Goal: Task Accomplishment & Management: Use online tool/utility

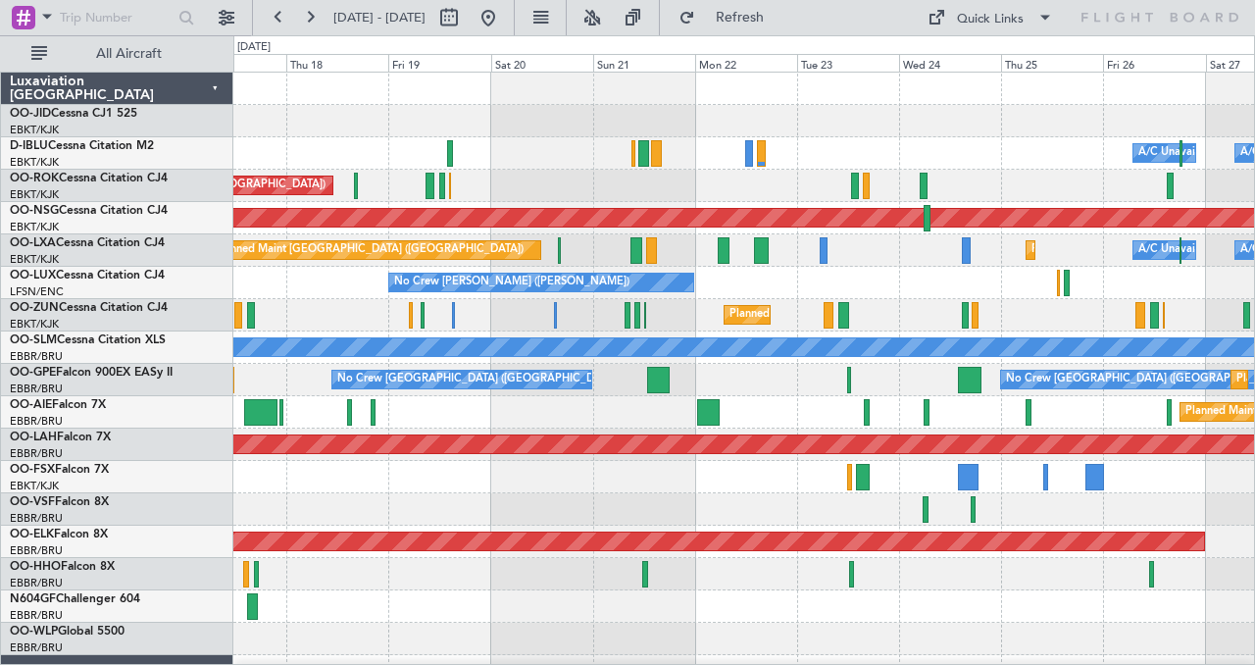
click at [289, 106] on div at bounding box center [743, 121] width 1021 height 32
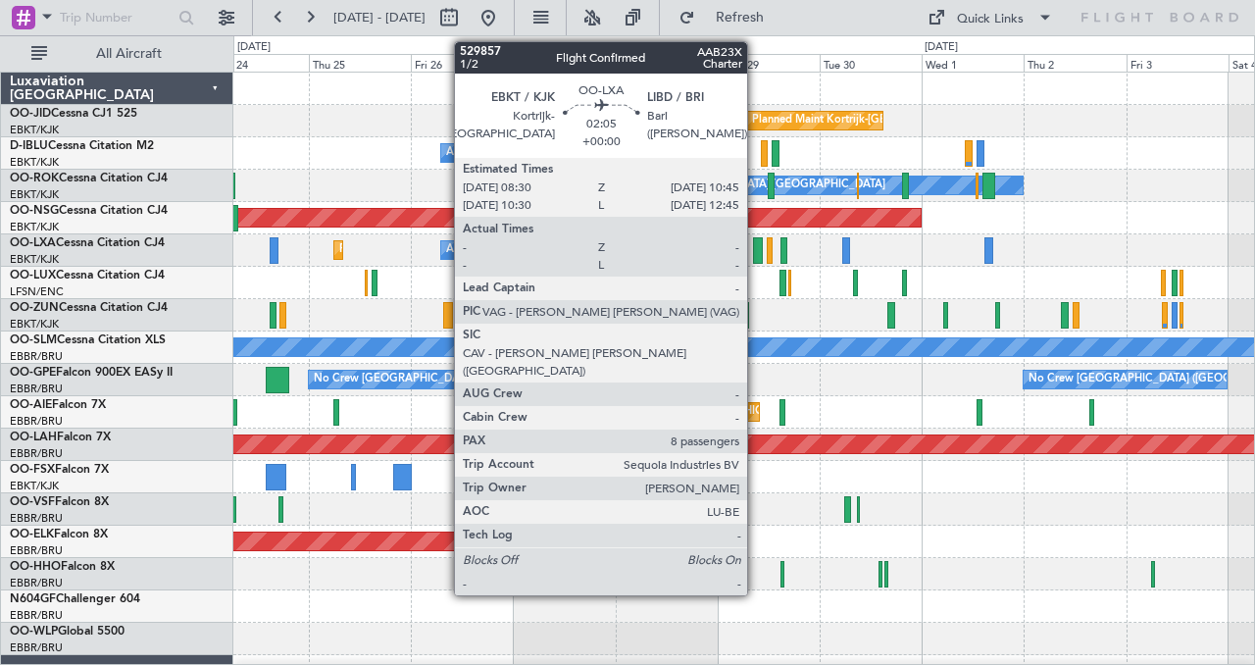
click at [756, 250] on div at bounding box center [758, 250] width 10 height 26
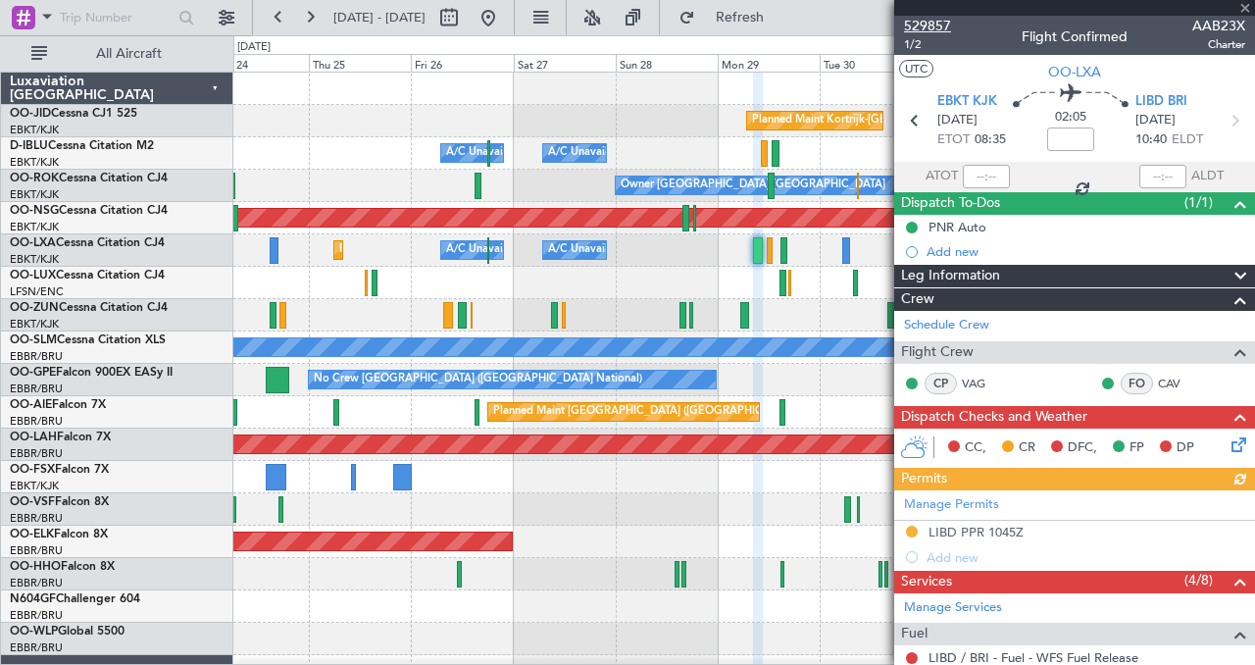
click at [932, 24] on span "529857" at bounding box center [927, 26] width 47 height 21
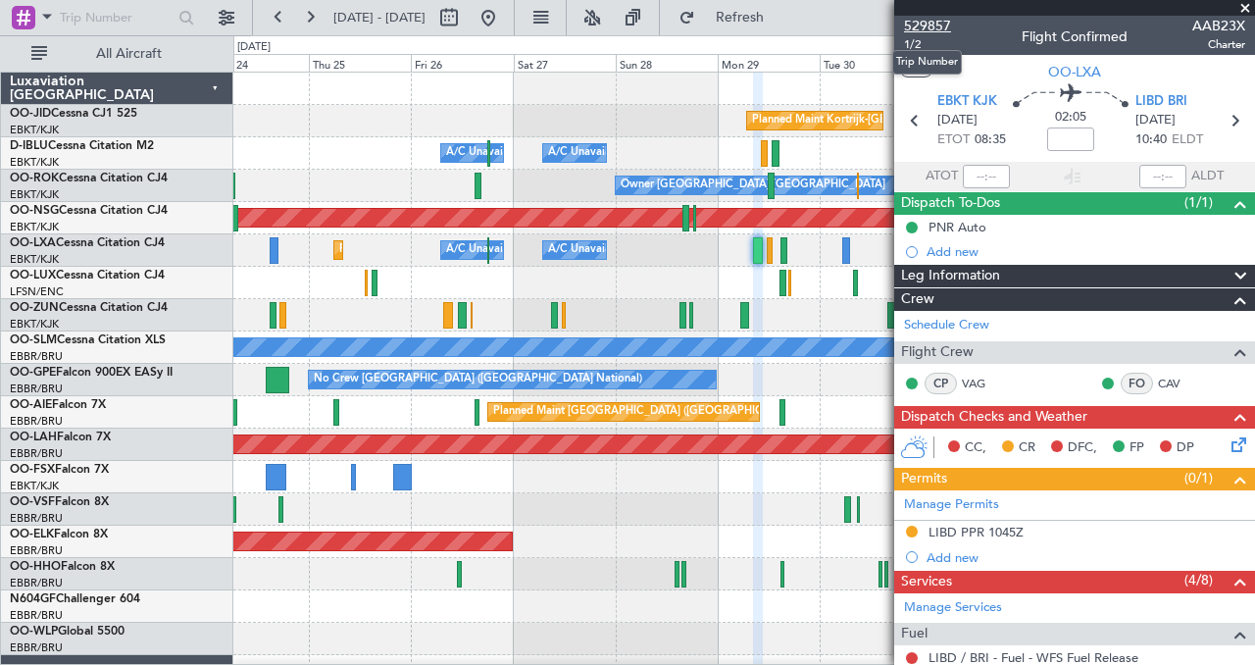
click at [929, 23] on span "529857" at bounding box center [927, 26] width 47 height 21
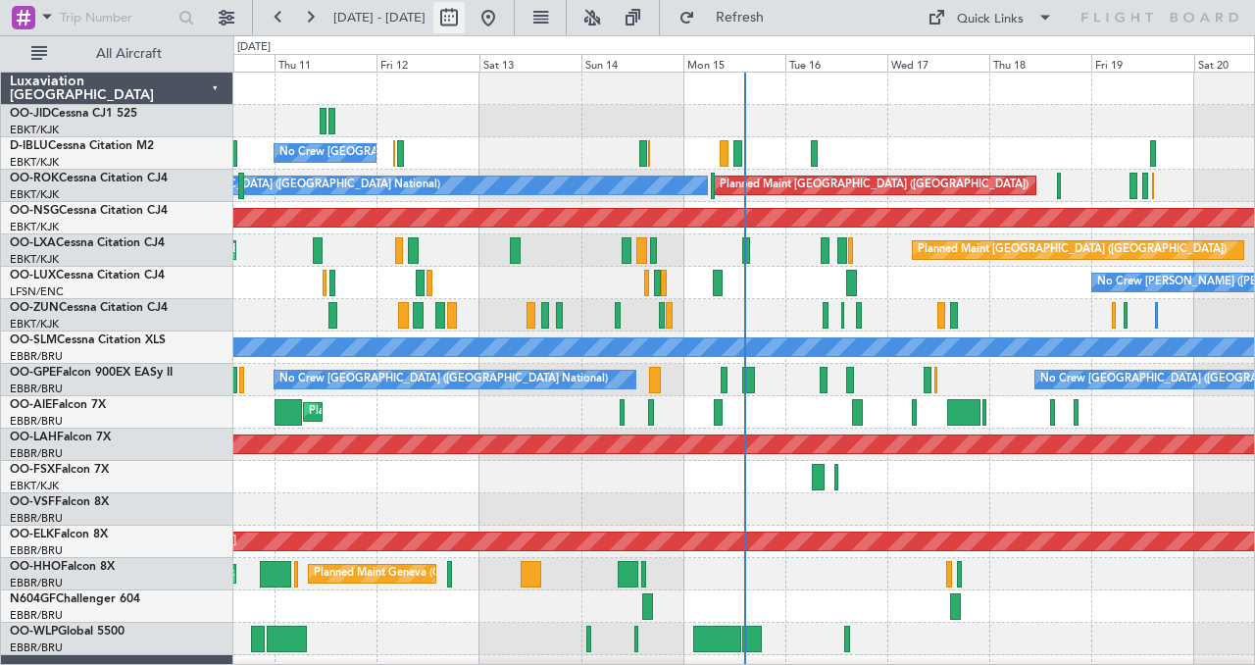
click at [465, 18] on button at bounding box center [448, 17] width 31 height 31
select select "9"
select select "2025"
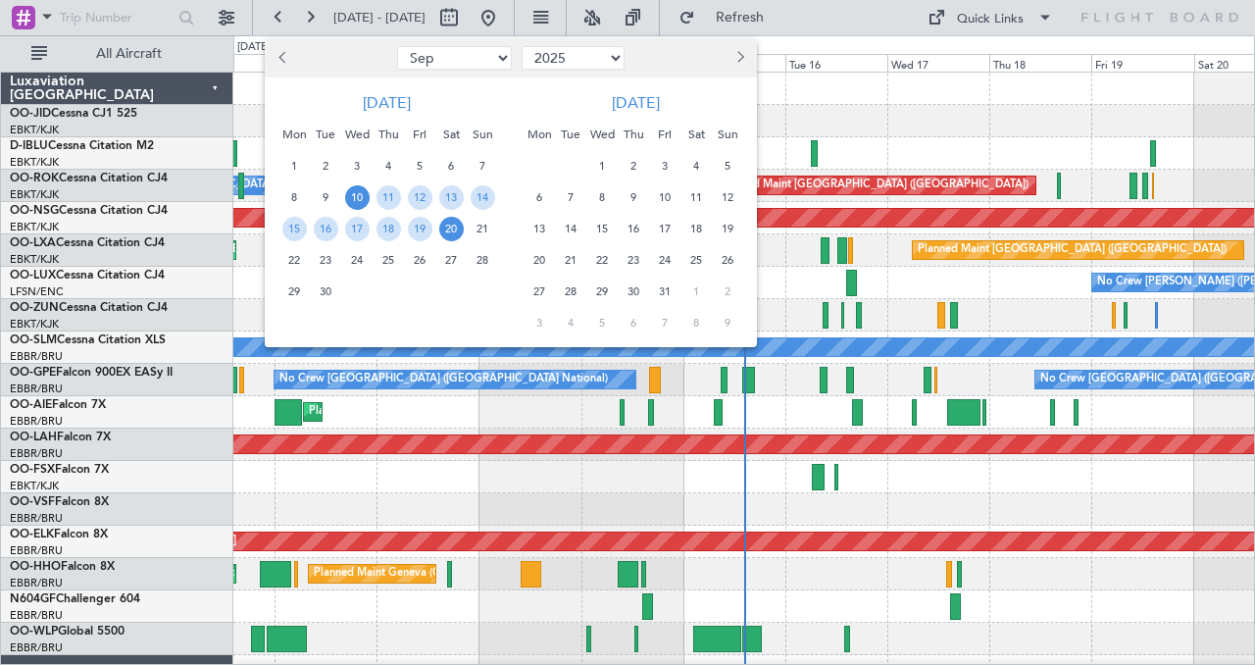
click at [738, 57] on span "Next month" at bounding box center [738, 57] width 12 height 12
click at [537, 255] on span "19" at bounding box center [540, 260] width 25 height 25
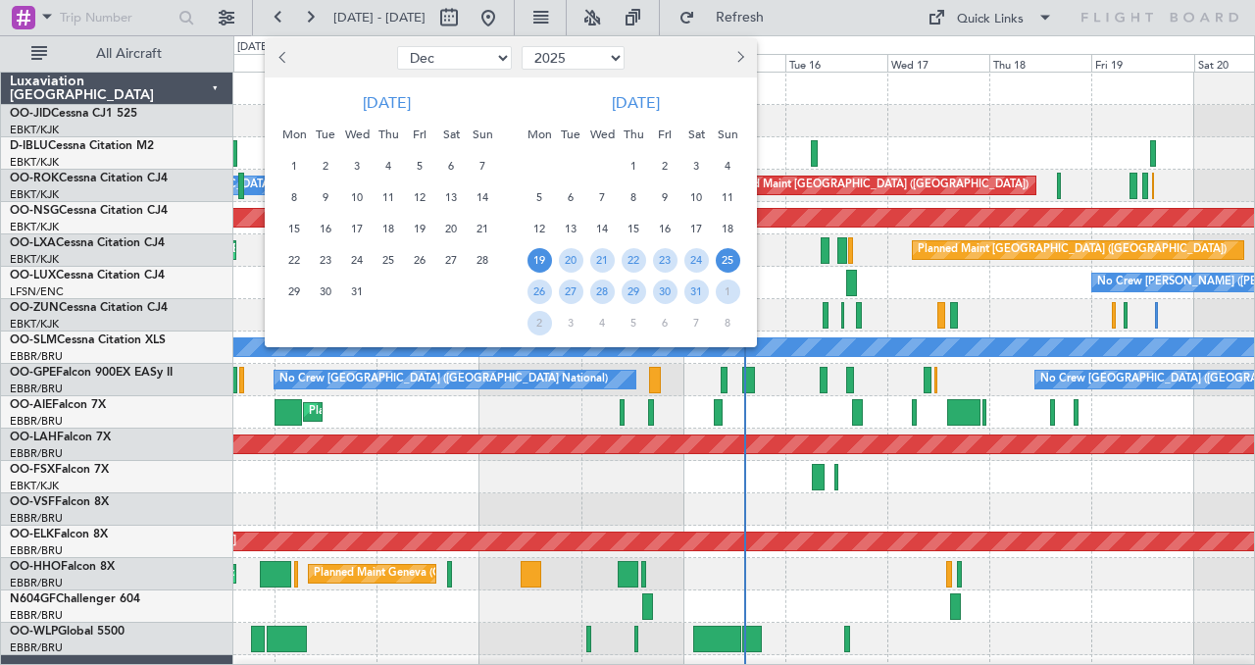
click at [729, 256] on span "25" at bounding box center [728, 260] width 25 height 25
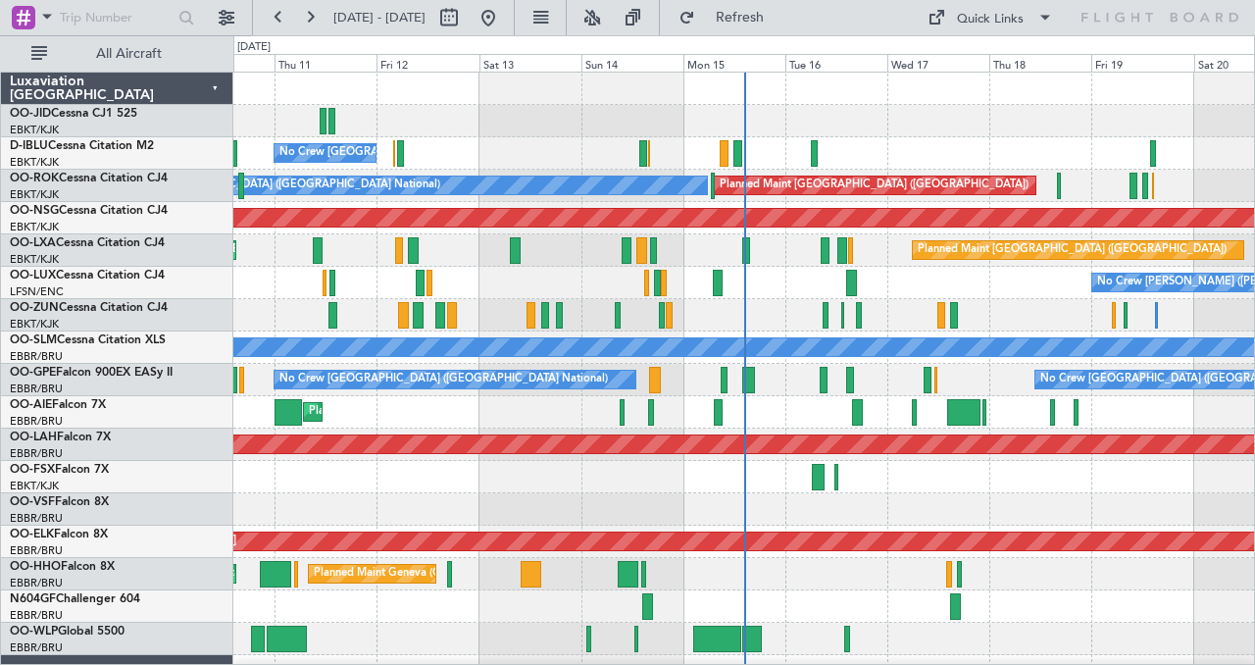
select select "1"
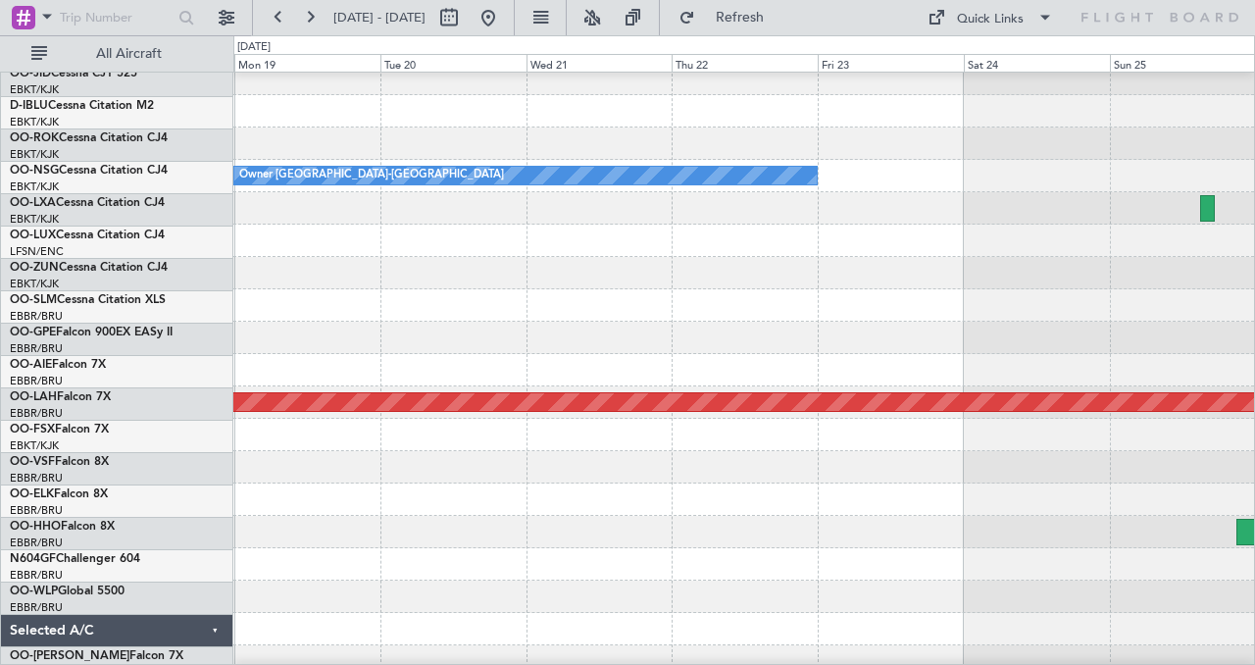
scroll to position [45, 0]
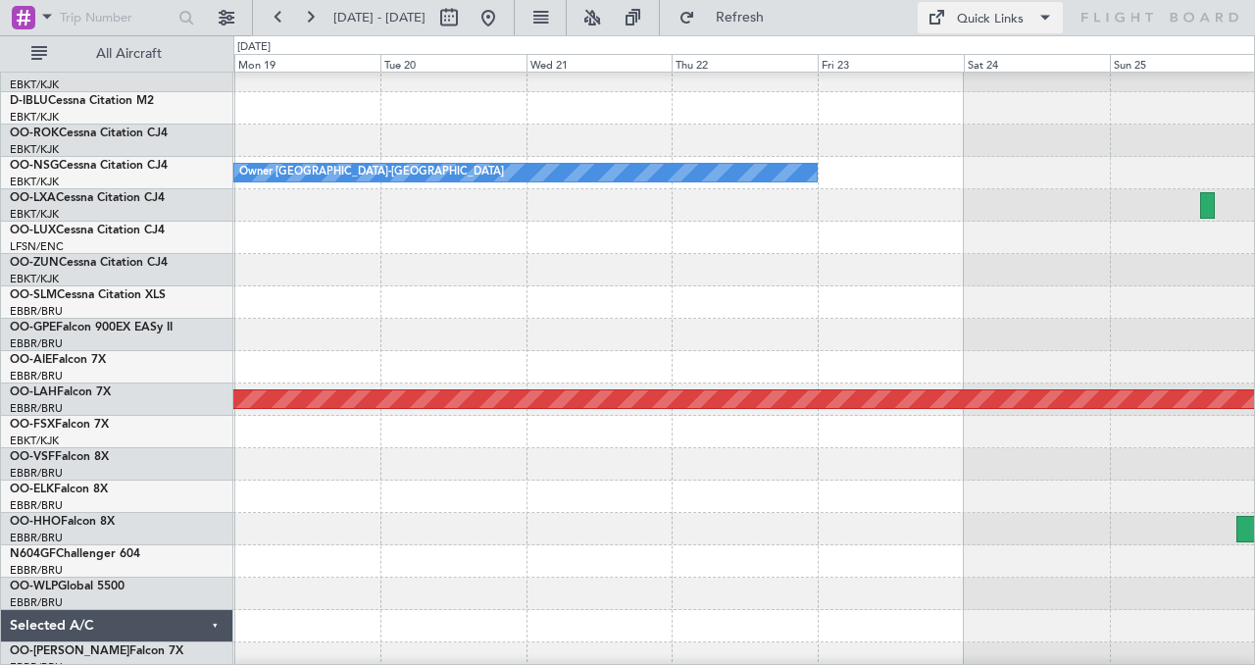
click at [981, 20] on div "Quick Links" at bounding box center [990, 20] width 67 height 20
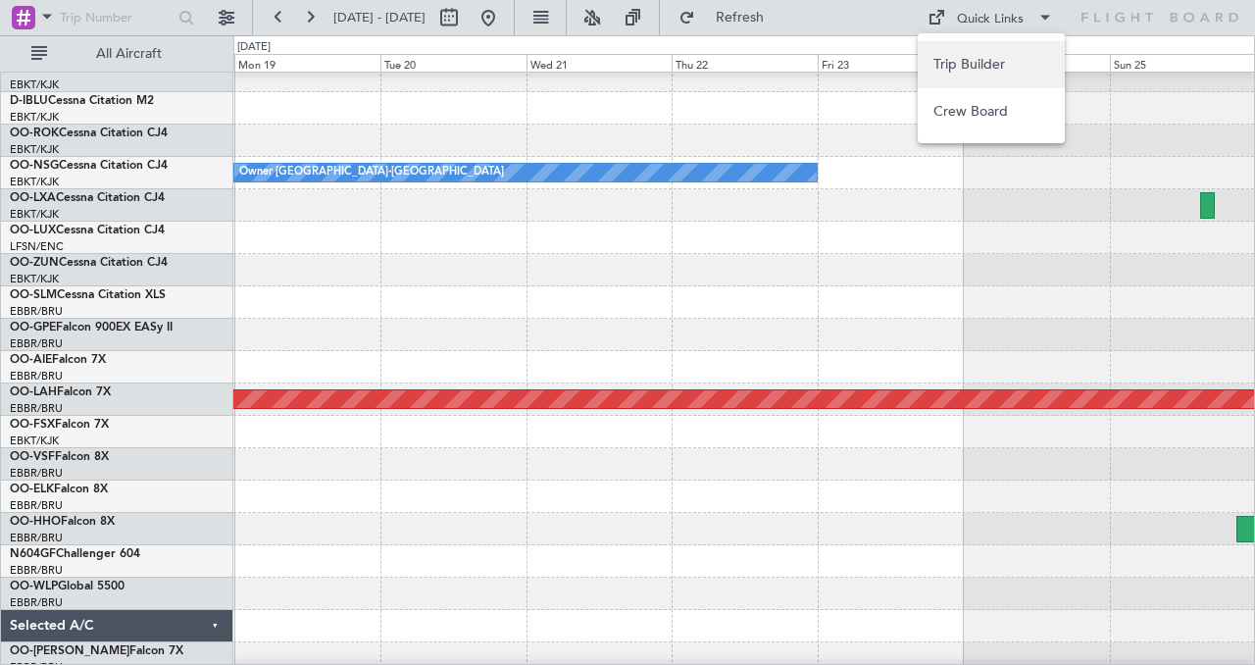
click at [987, 69] on button "Trip Builder" at bounding box center [991, 64] width 147 height 47
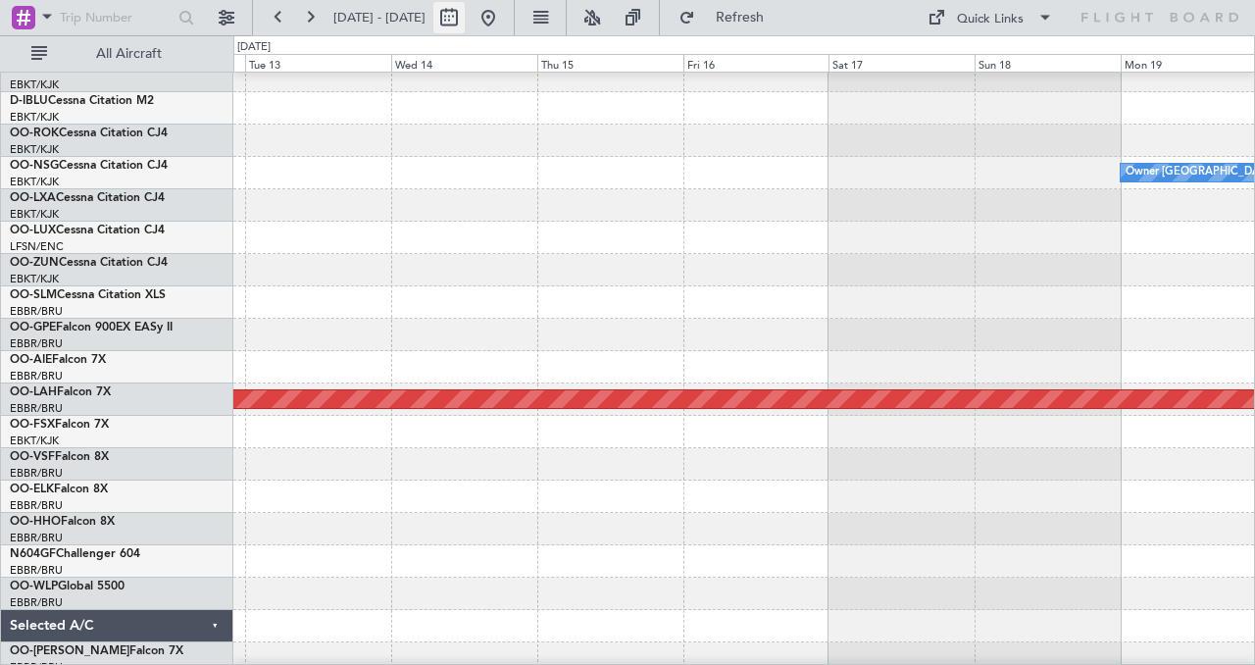
click at [465, 13] on button at bounding box center [448, 17] width 31 height 31
select select "2026"
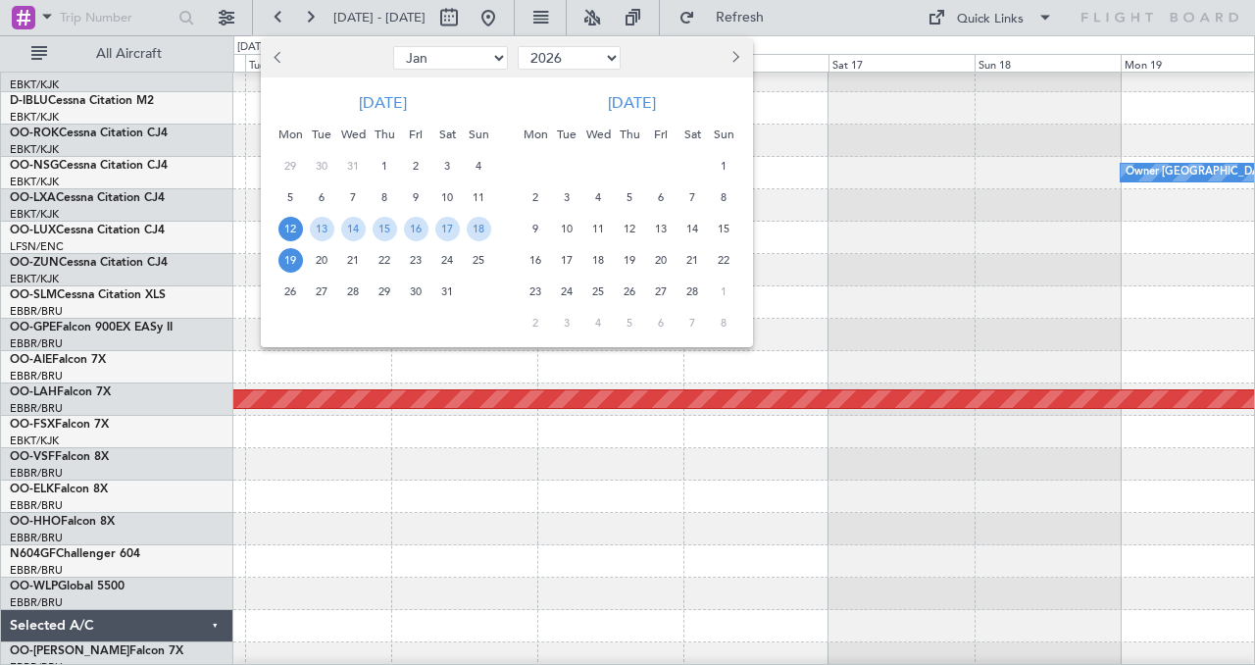
click at [278, 52] on span "Previous month" at bounding box center [281, 57] width 12 height 12
select select "12"
select select "2025"
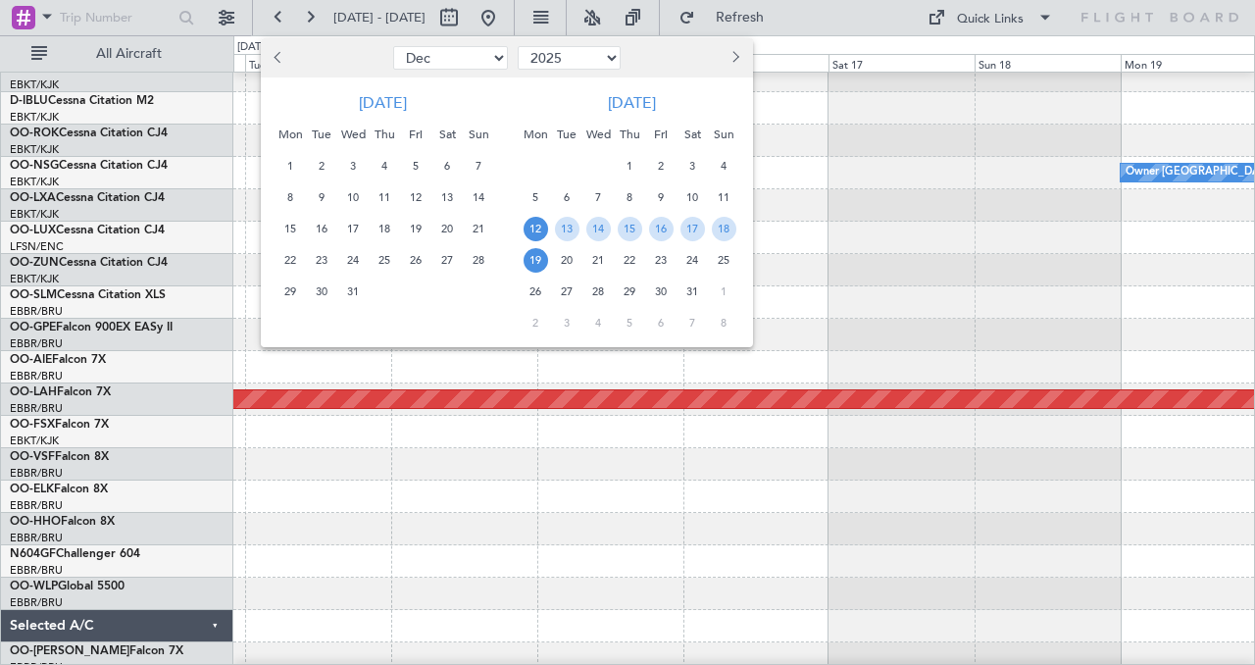
click at [278, 52] on span "Previous month" at bounding box center [281, 57] width 12 height 12
select select "9"
click at [294, 218] on span "15" at bounding box center [290, 229] width 25 height 25
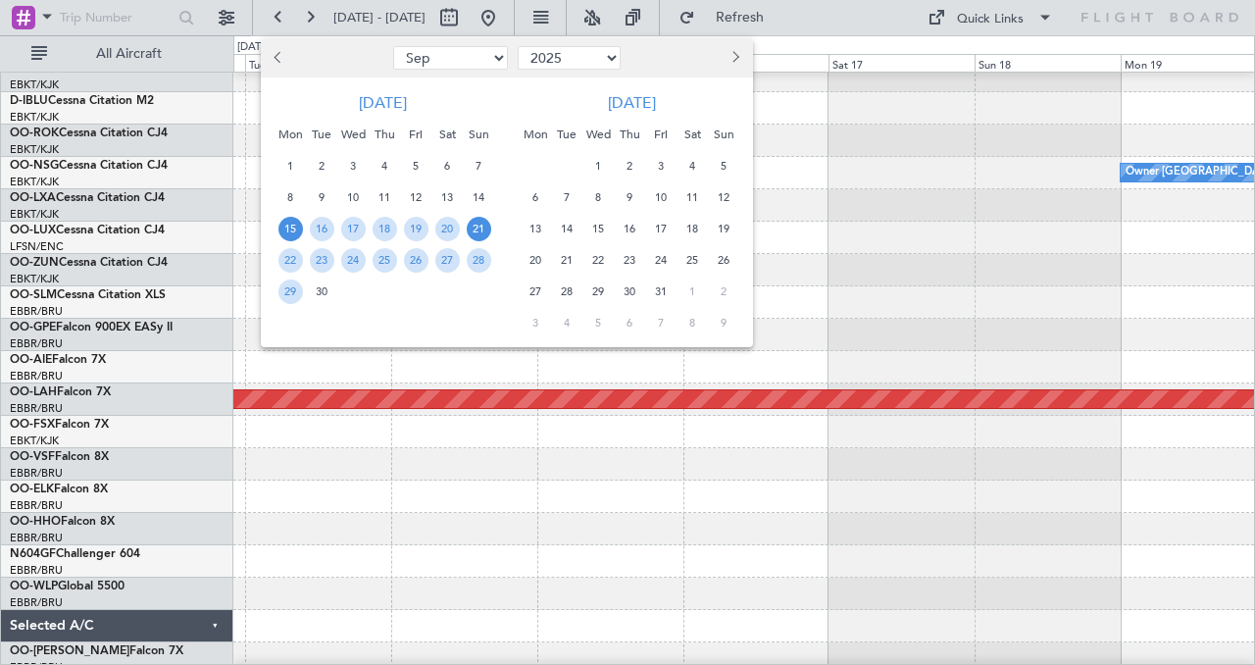
click at [476, 225] on span "21" at bounding box center [479, 229] width 25 height 25
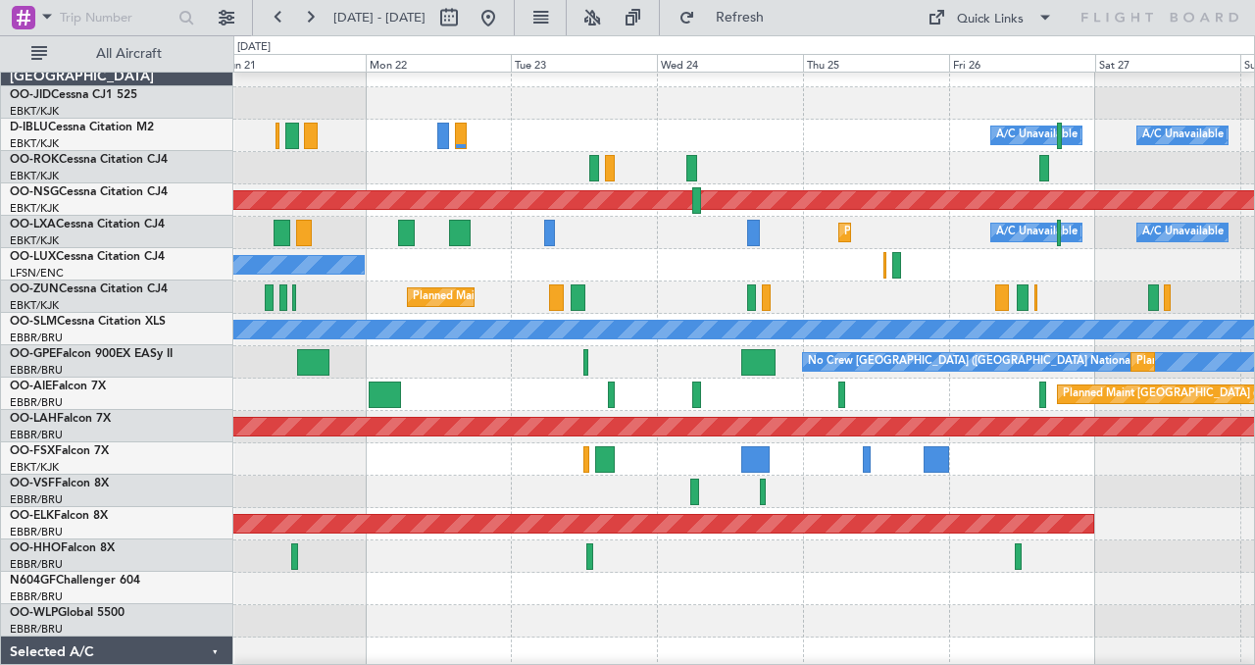
scroll to position [18, 0]
click at [21, 114] on div "A/C Unavailable Brussels (Brussels National) A/C Unavailable Kortrijk-Wevelgem …" at bounding box center [627, 350] width 1255 height 630
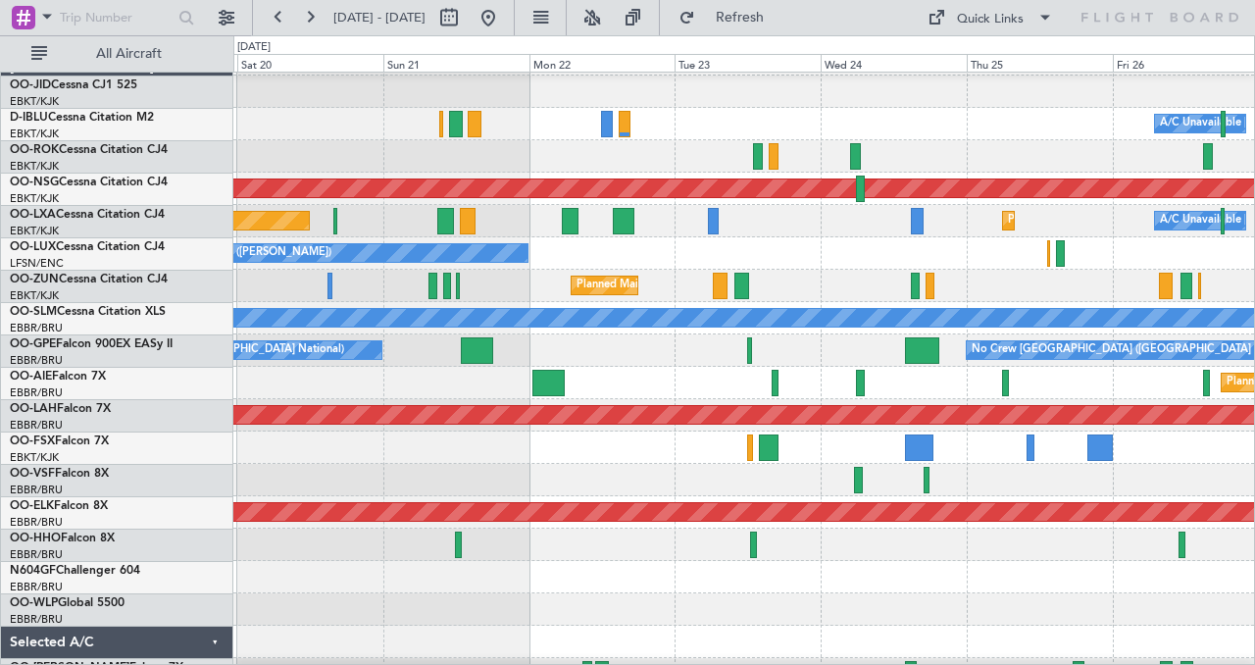
scroll to position [29, 0]
click at [985, 21] on div "Quick Links" at bounding box center [990, 20] width 67 height 20
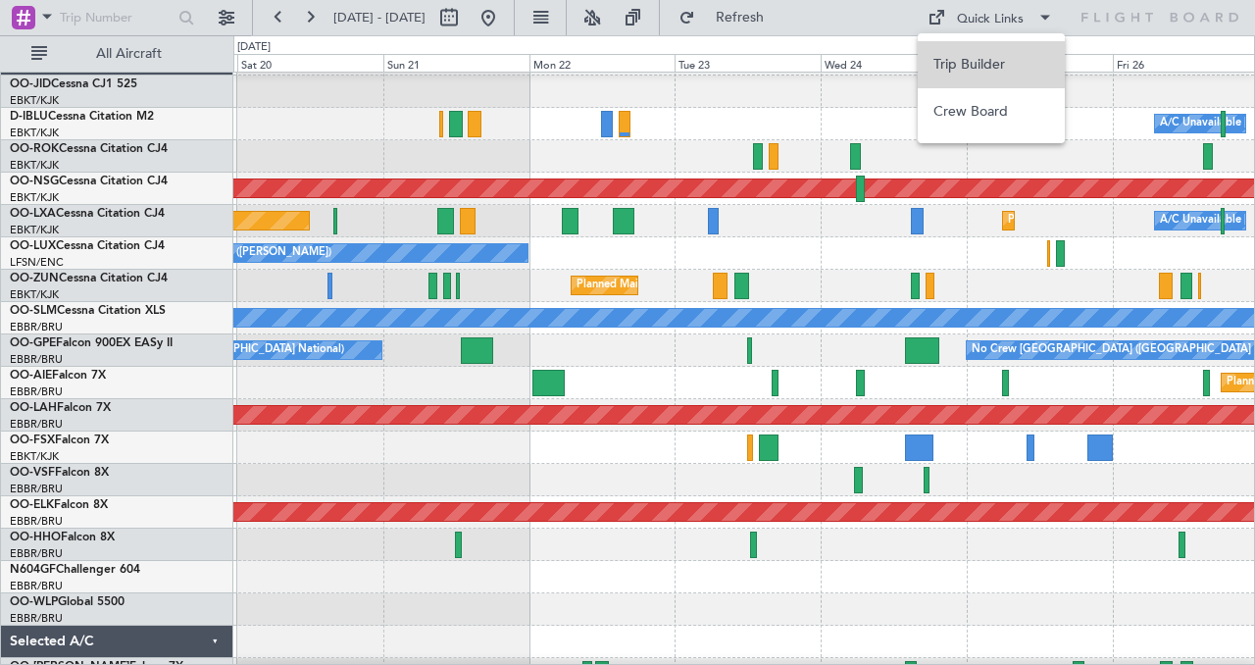
click at [983, 63] on button "Trip Builder" at bounding box center [991, 64] width 147 height 47
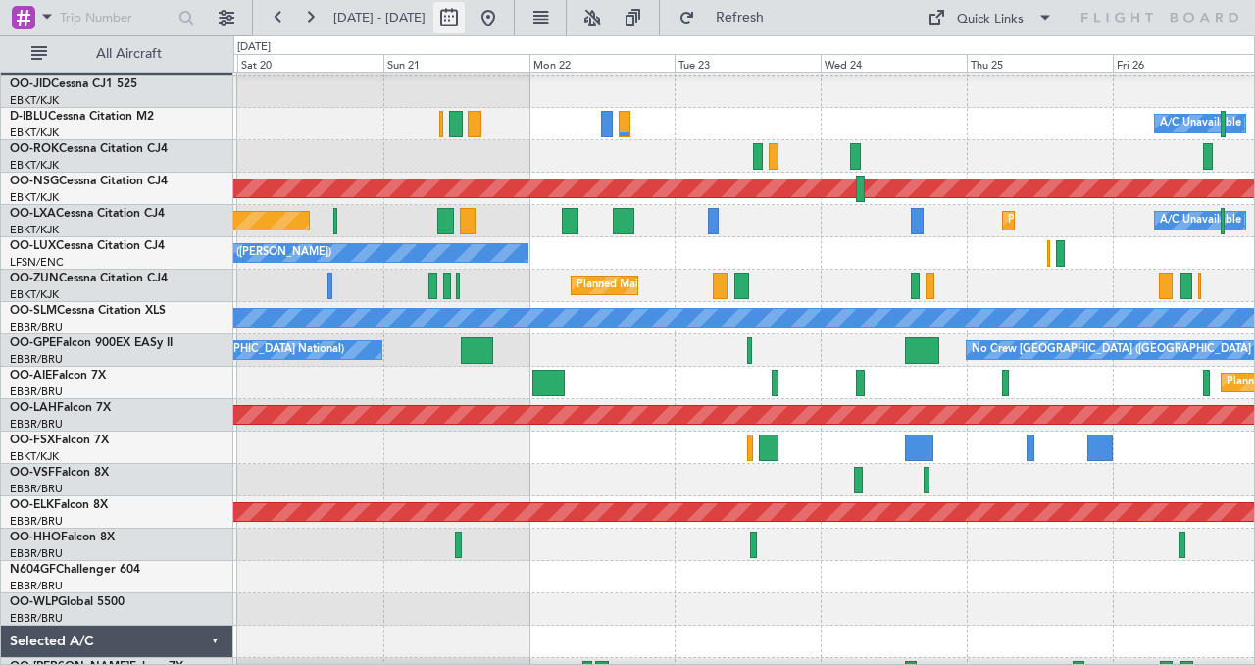
click at [465, 19] on button at bounding box center [448, 17] width 31 height 31
select select "9"
select select "2025"
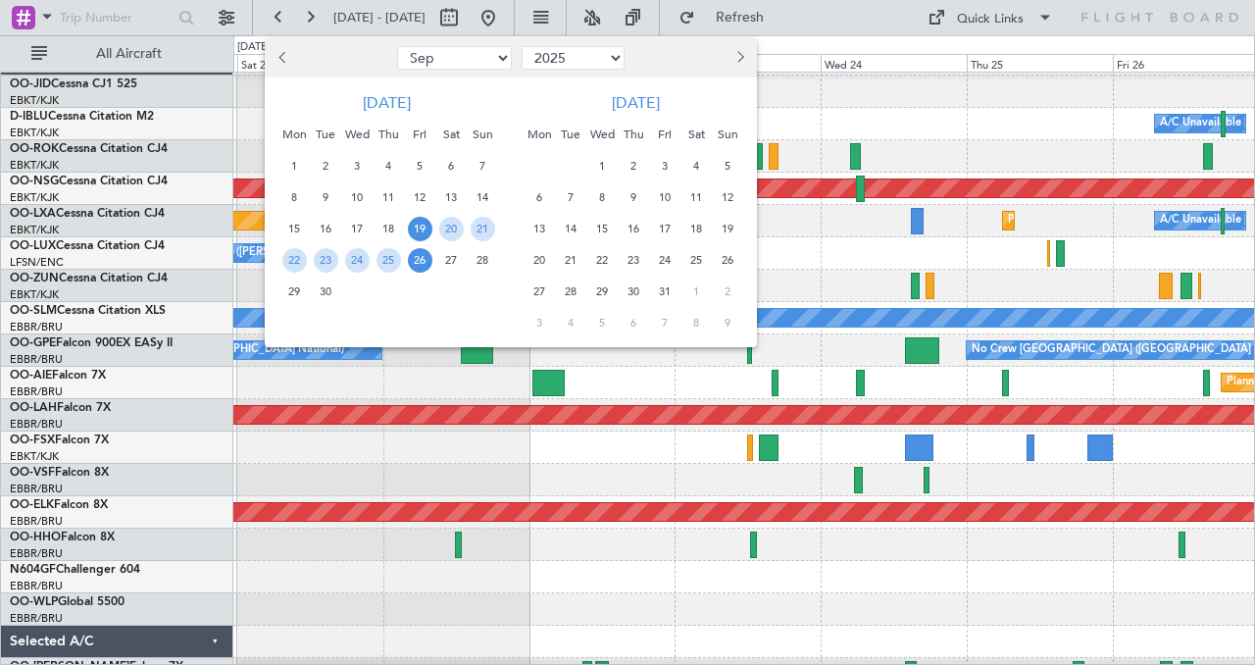
click at [693, 261] on span "25" at bounding box center [696, 260] width 25 height 25
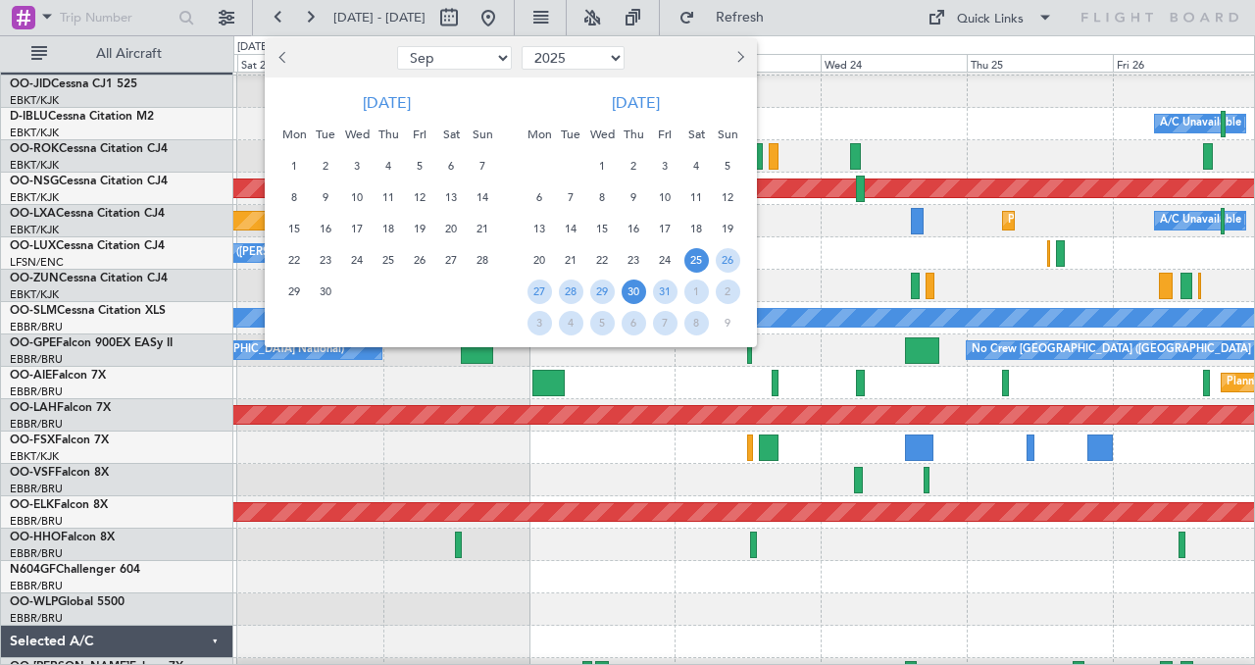
click at [638, 290] on span "30" at bounding box center [634, 291] width 25 height 25
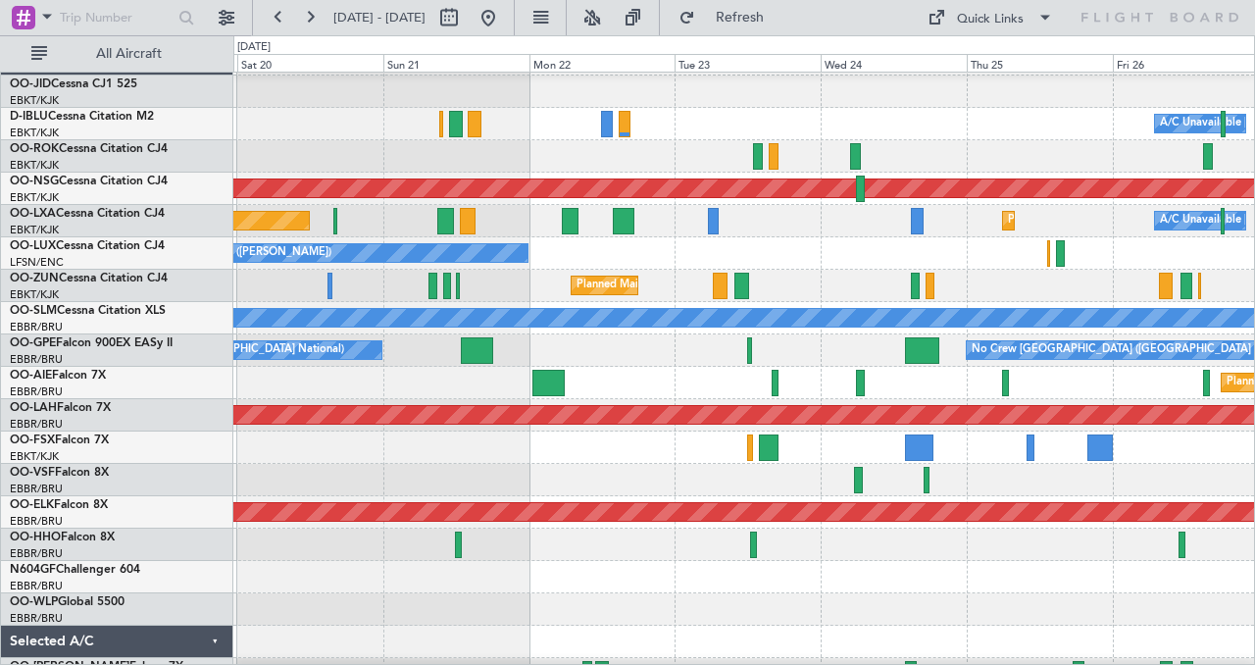
select select "10"
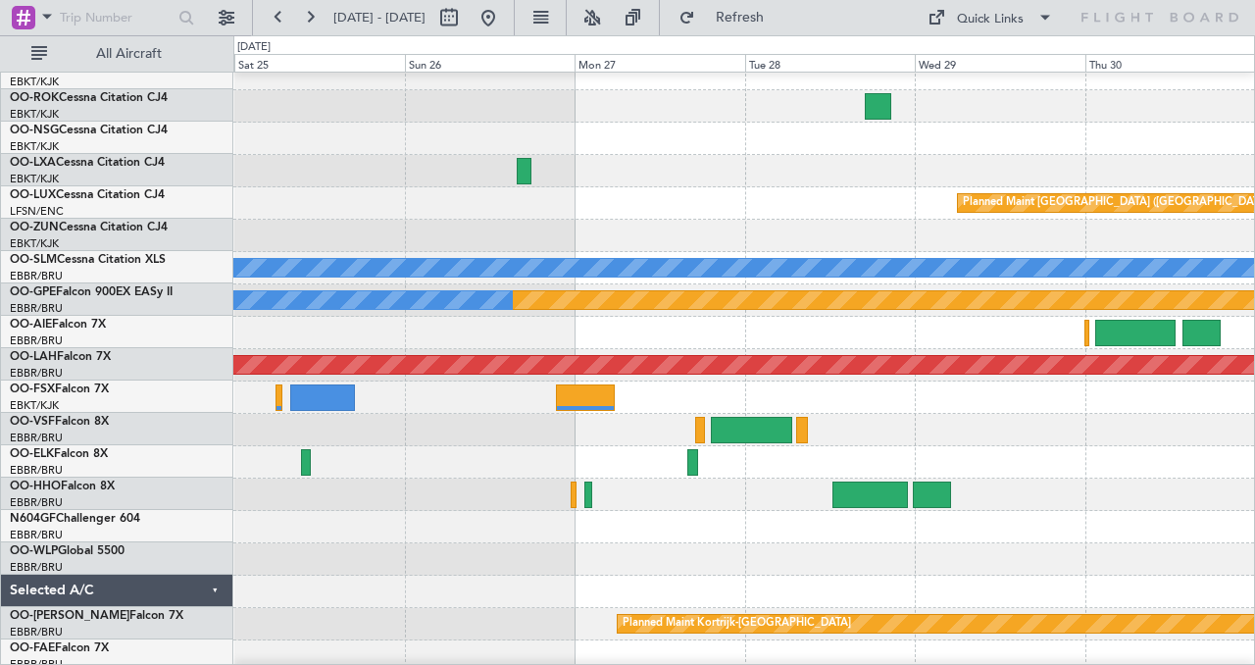
scroll to position [0, 0]
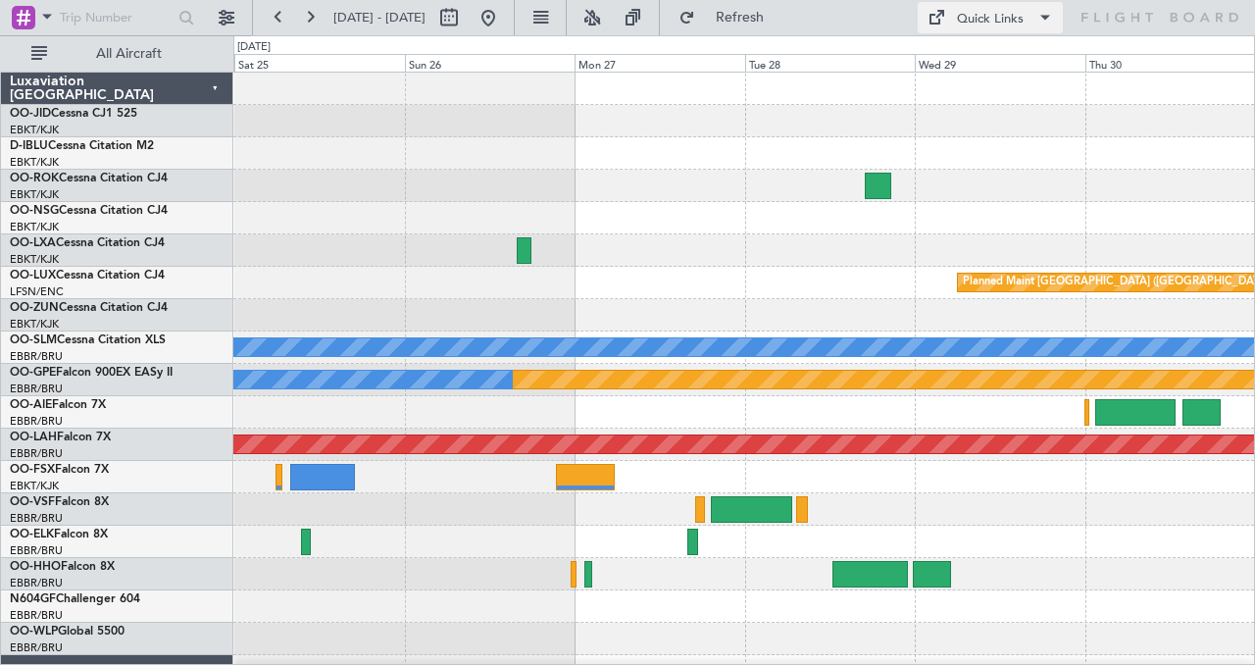
click at [1017, 18] on div "Quick Links" at bounding box center [990, 20] width 67 height 20
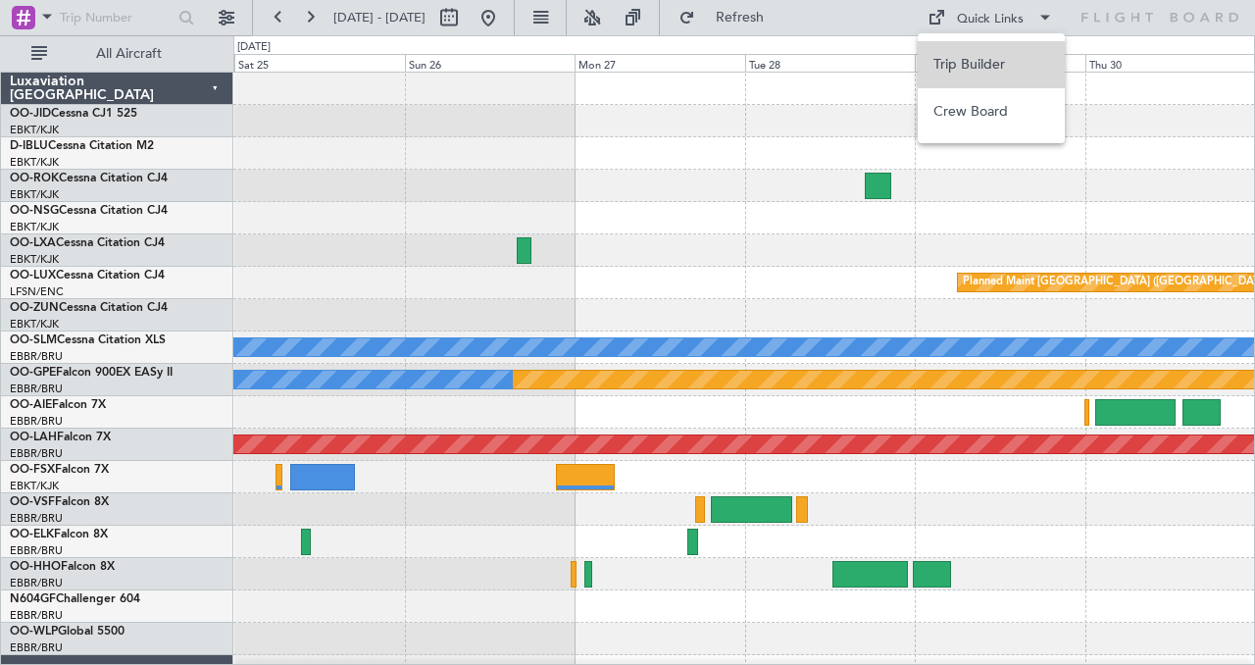
click at [994, 63] on button "Trip Builder" at bounding box center [991, 64] width 147 height 47
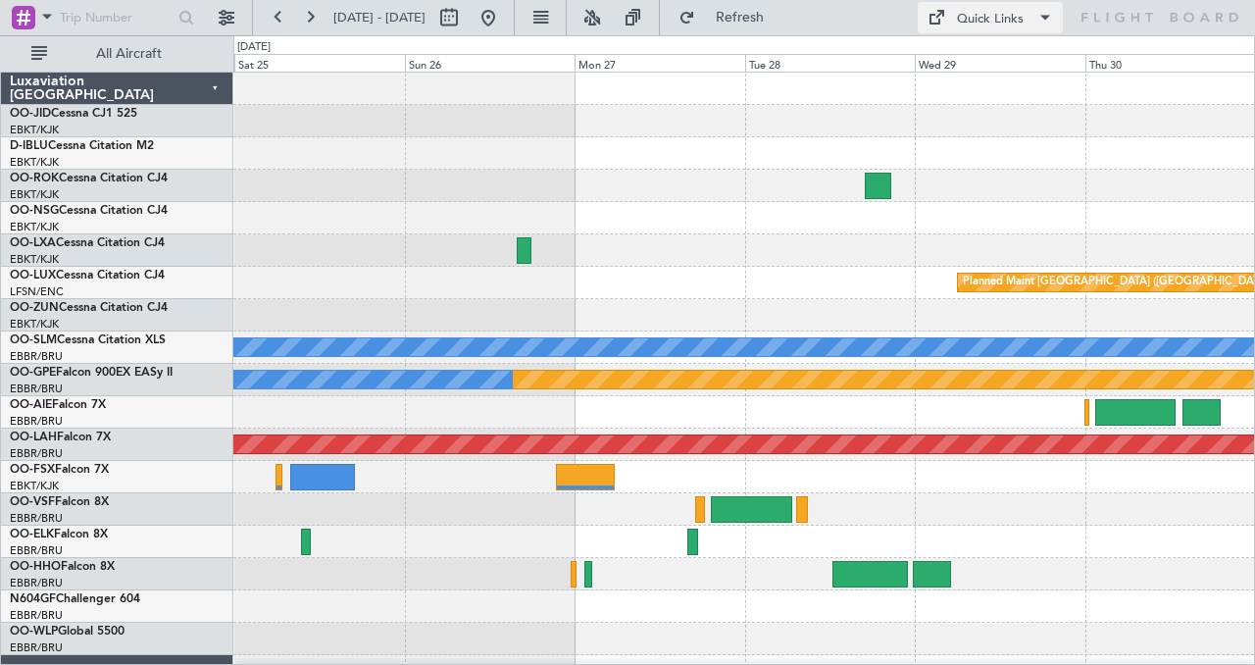
click at [979, 21] on div "Quick Links" at bounding box center [990, 20] width 67 height 20
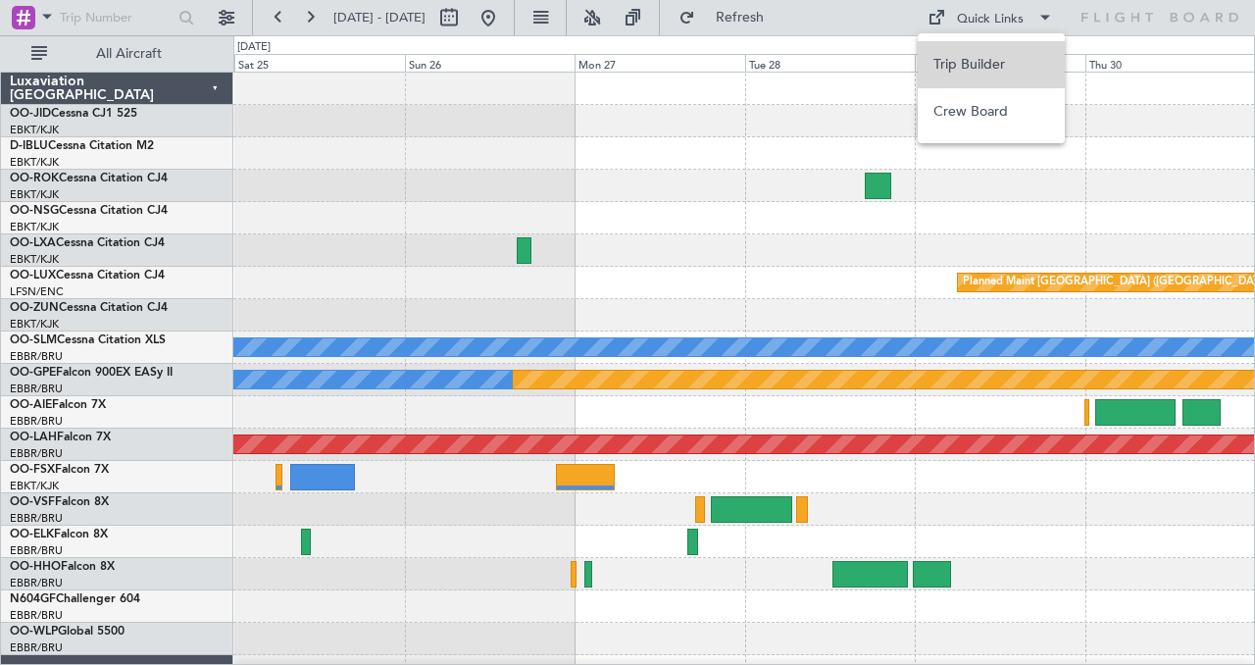
click at [986, 64] on button "Trip Builder" at bounding box center [991, 64] width 147 height 47
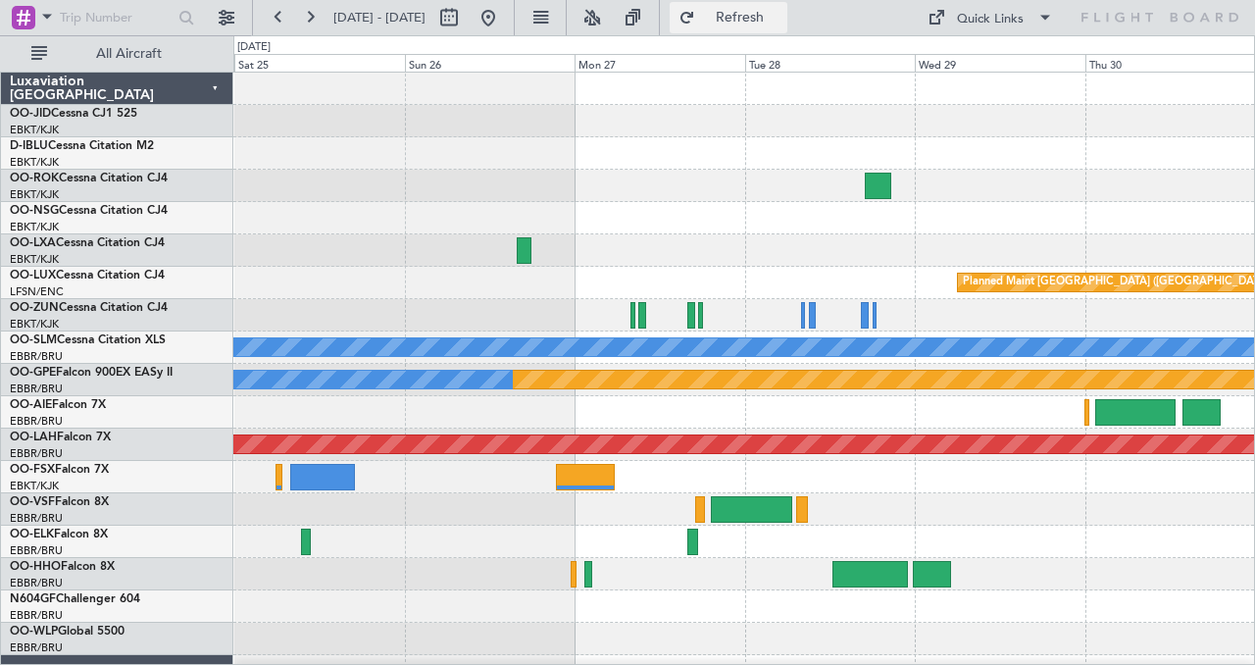
click at [782, 24] on span "Refresh" at bounding box center [740, 18] width 82 height 14
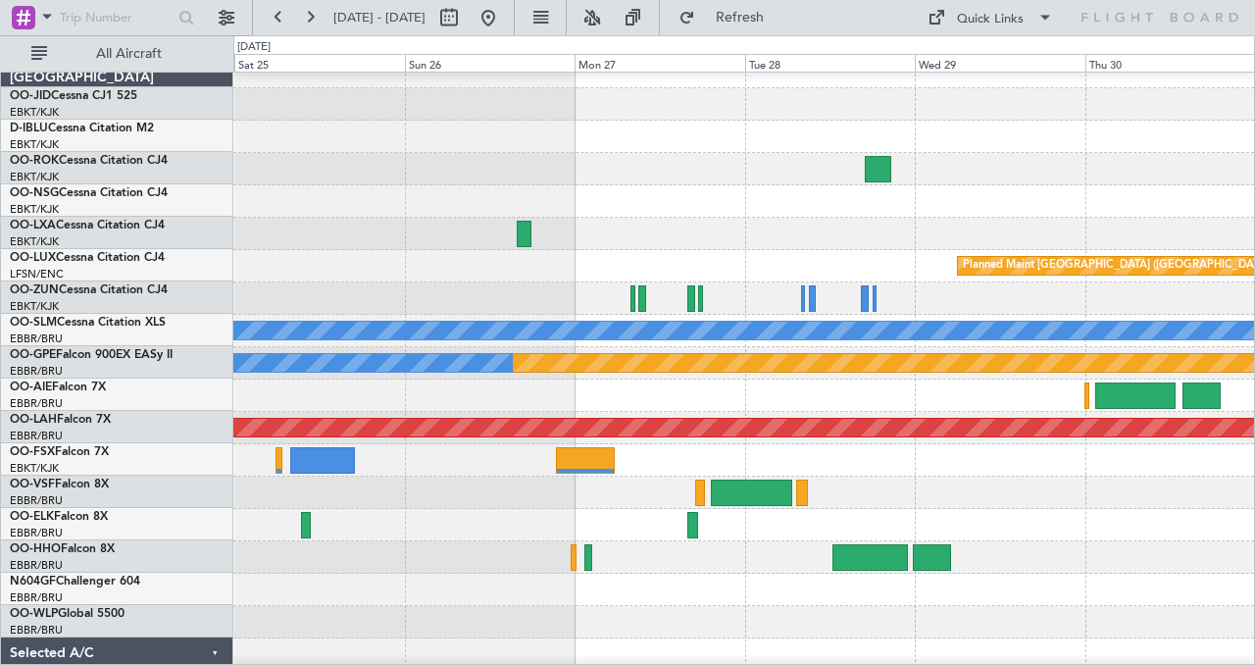
scroll to position [15, 0]
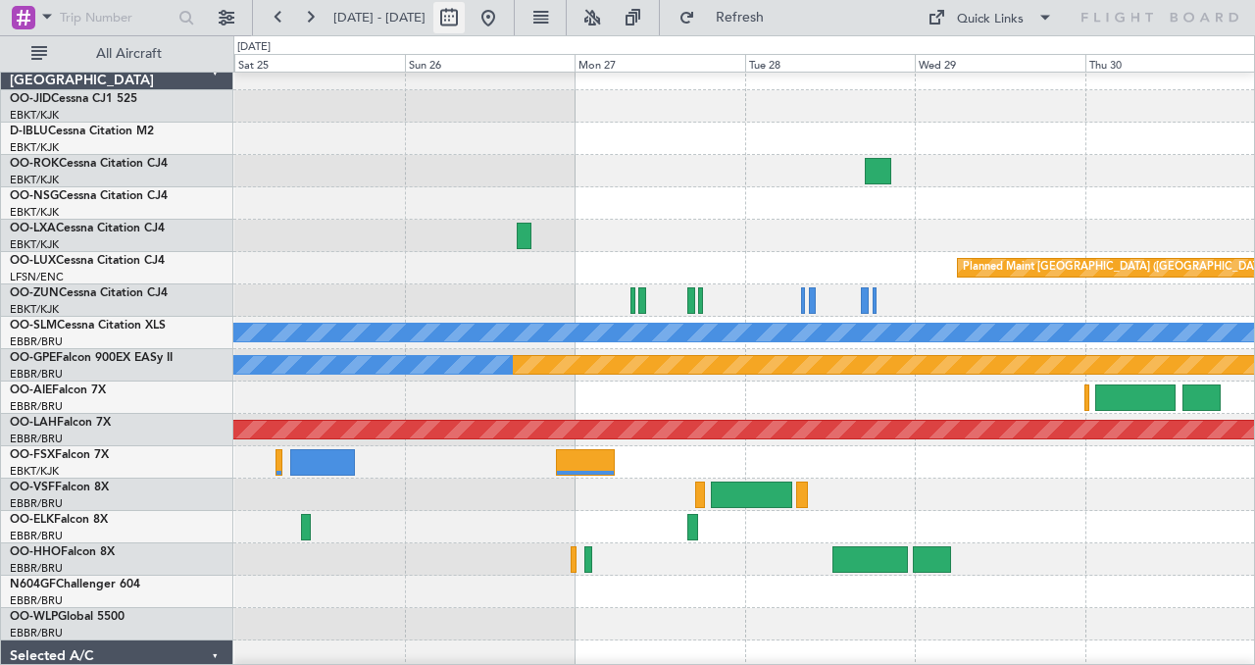
click at [465, 20] on button at bounding box center [448, 17] width 31 height 31
select select "10"
select select "2025"
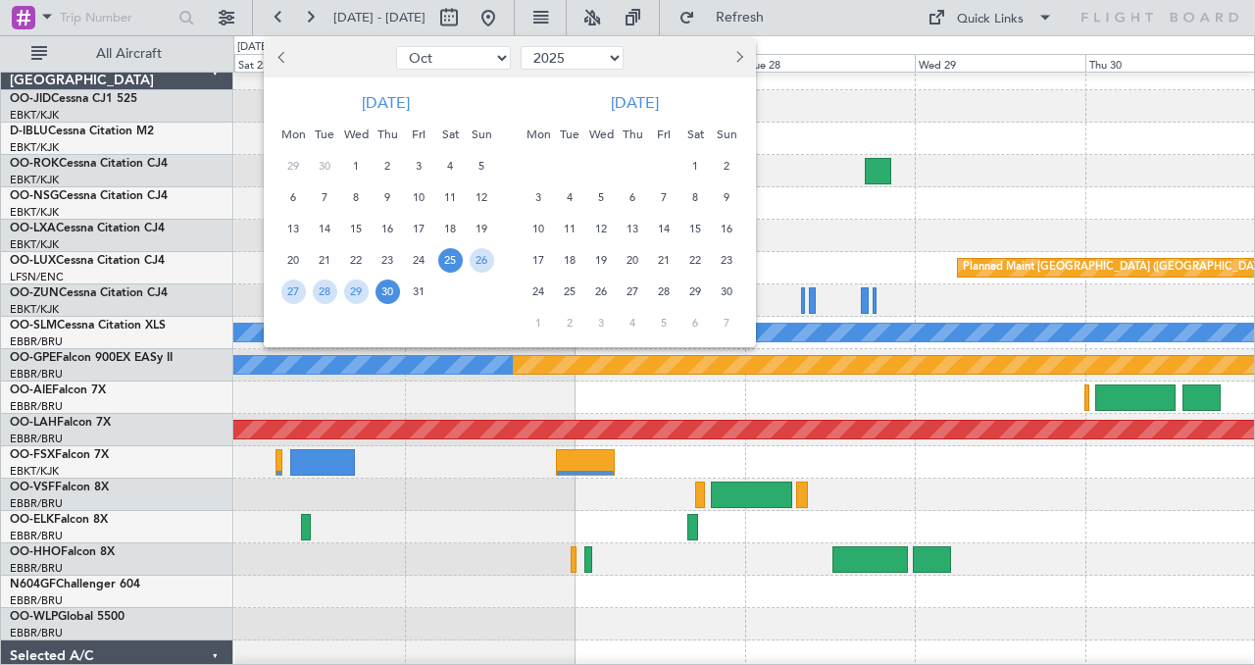
click at [280, 53] on span "Previous month" at bounding box center [284, 57] width 12 height 12
select select "9"
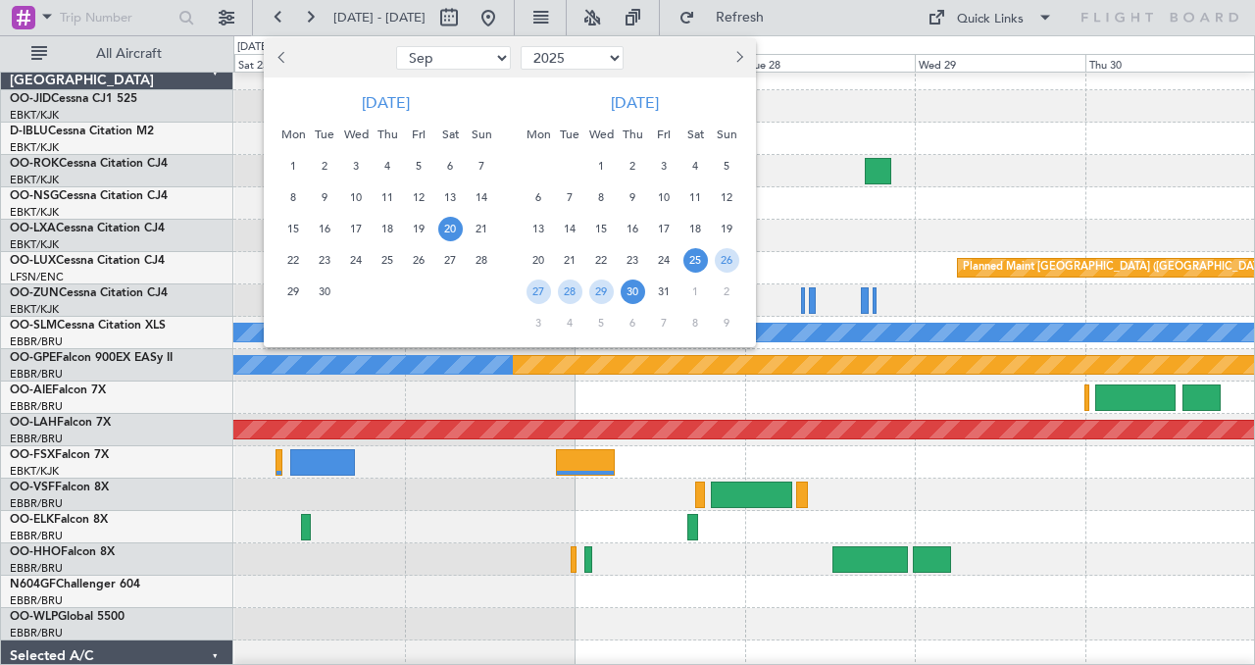
click at [455, 225] on span "20" at bounding box center [450, 229] width 25 height 25
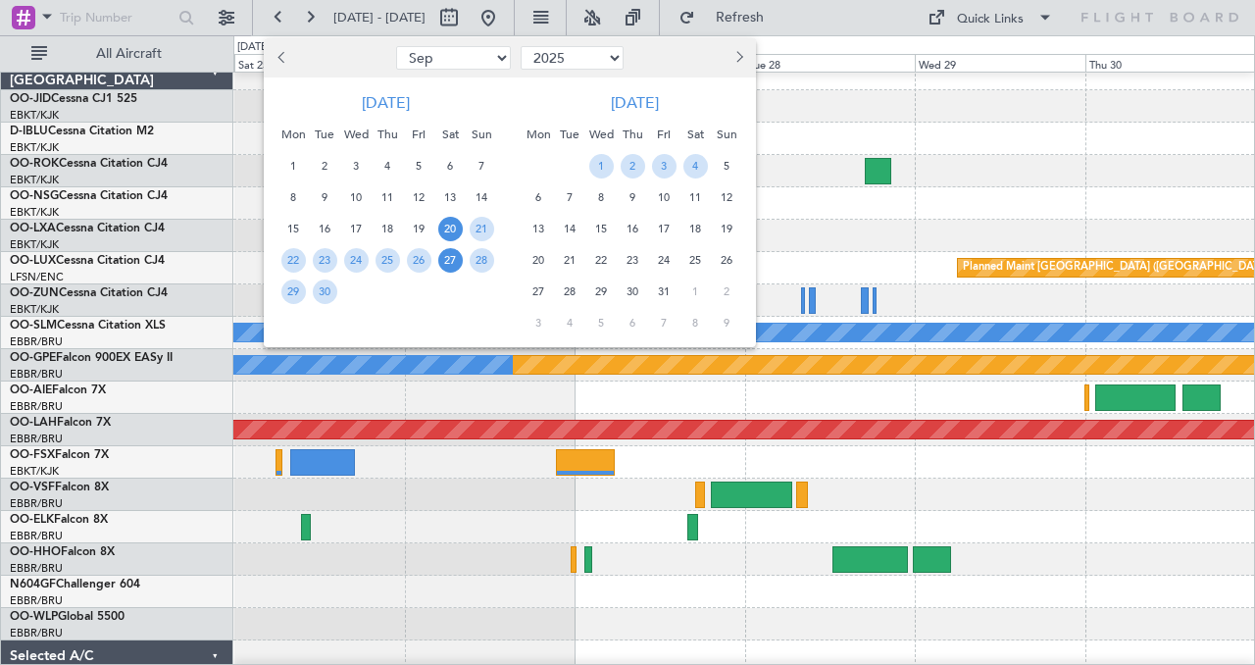
click at [456, 263] on span "27" at bounding box center [450, 260] width 25 height 25
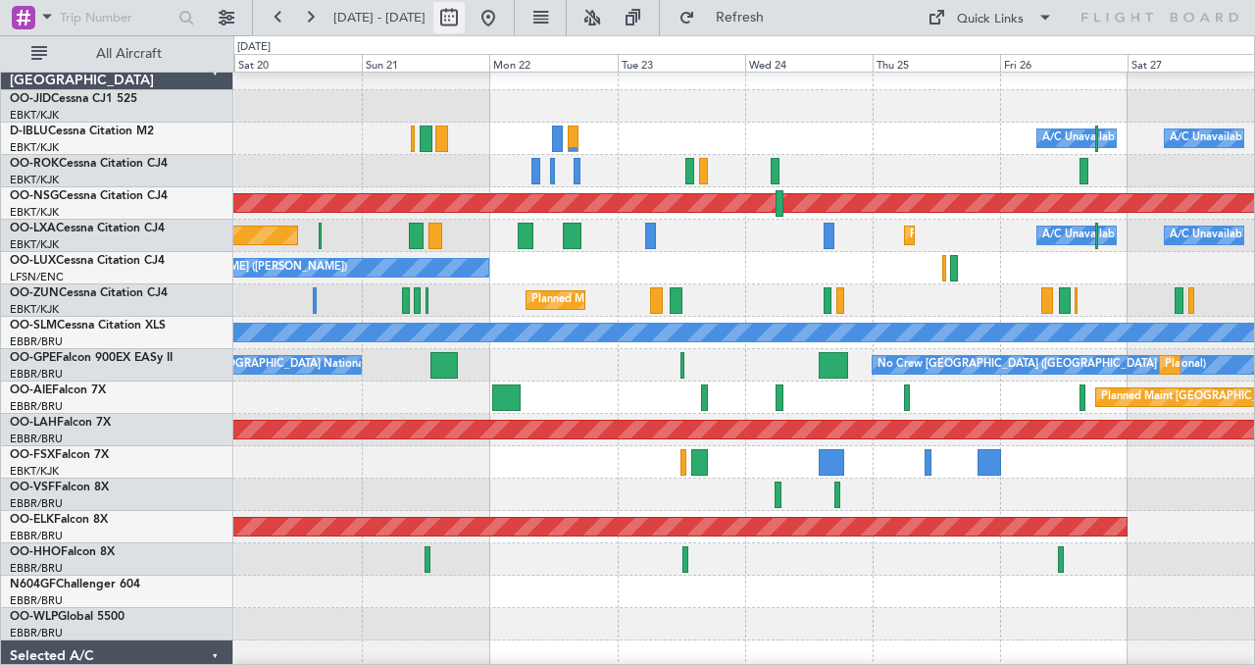
click at [465, 20] on button at bounding box center [448, 17] width 31 height 31
select select "9"
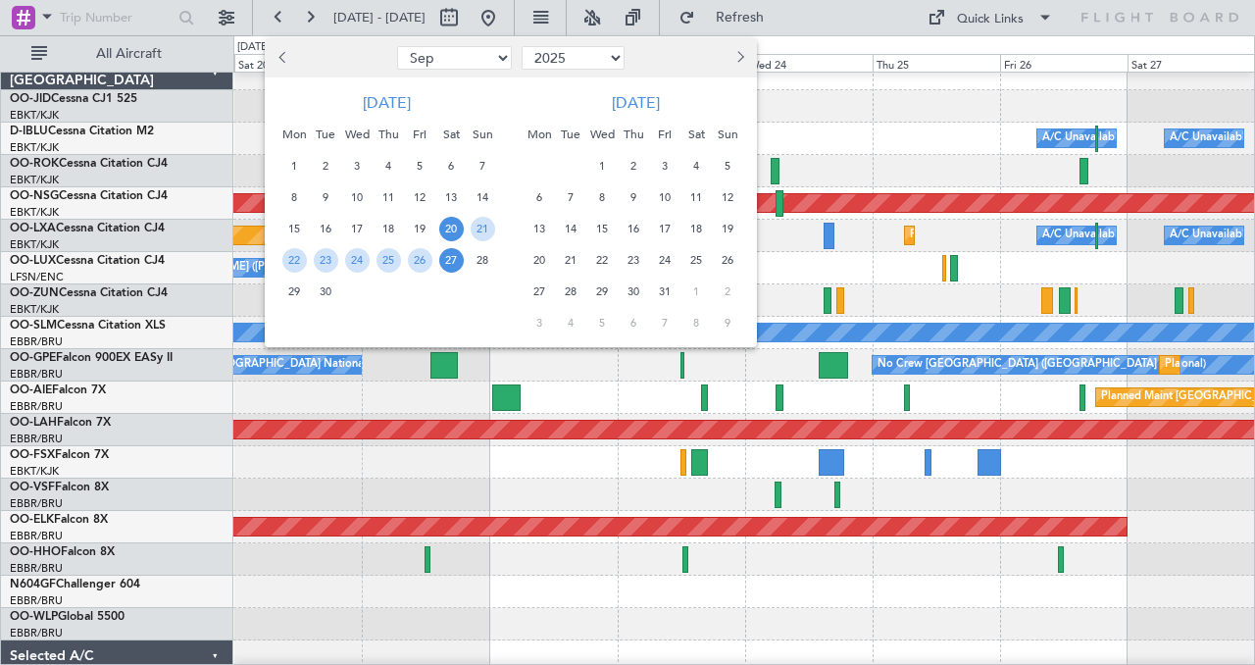
click at [611, 54] on select "2015 2016 2017 2018 2019 2020 2021 2022 2023 2024 2025 2026 2027 2028 2029 2030…" at bounding box center [573, 58] width 103 height 24
select select "2026"
click at [522, 46] on select "2015 2016 2017 2018 2019 2020 2021 2022 2023 2024 2025 2026 2027 2028 2029 2030…" at bounding box center [573, 58] width 103 height 24
click at [490, 59] on select "Jan Feb Mar Apr May Jun Jul Aug Sep Oct Nov Dec" at bounding box center [454, 58] width 115 height 24
select select "2"
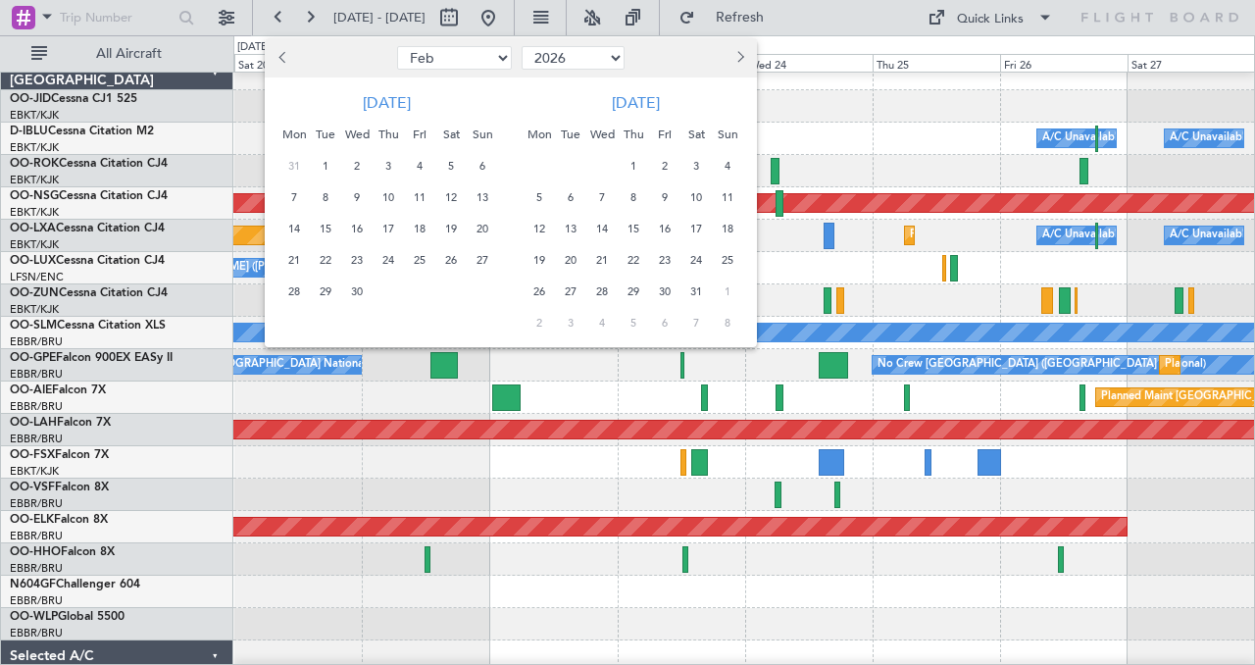
click at [397, 46] on select "Jan Feb Mar Apr May Jun Jul Aug Sep Oct Nov Dec" at bounding box center [454, 58] width 115 height 24
click at [420, 226] on span "13" at bounding box center [420, 229] width 25 height 25
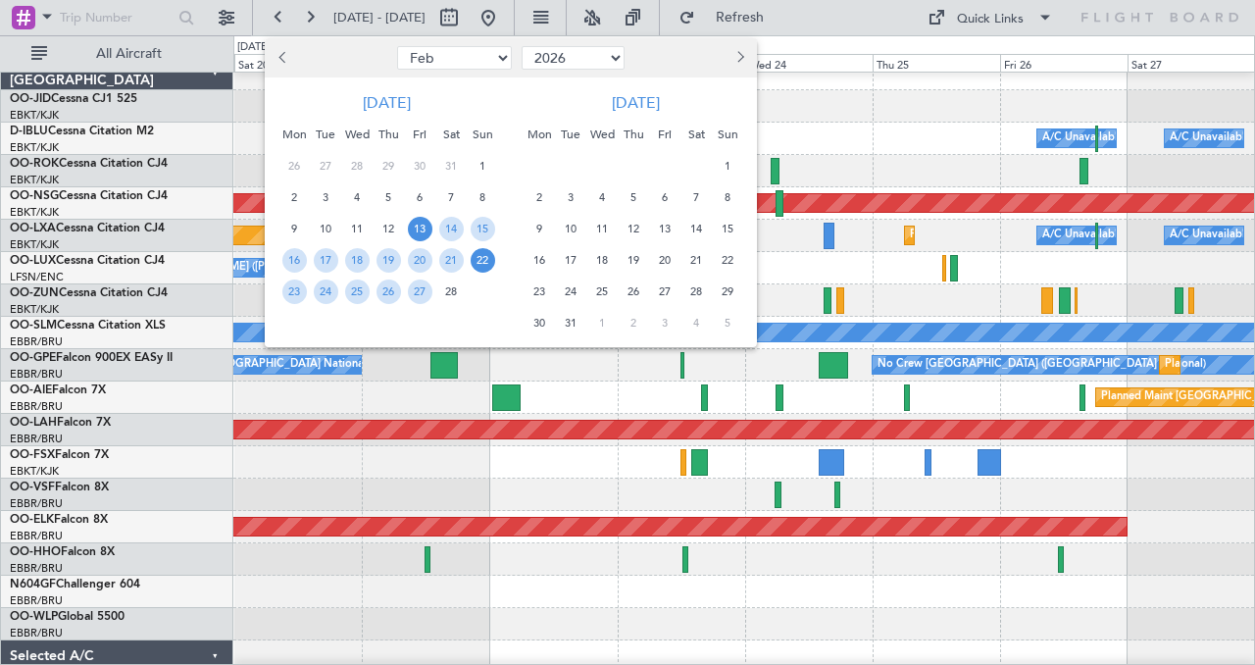
click at [484, 266] on span "22" at bounding box center [483, 260] width 25 height 25
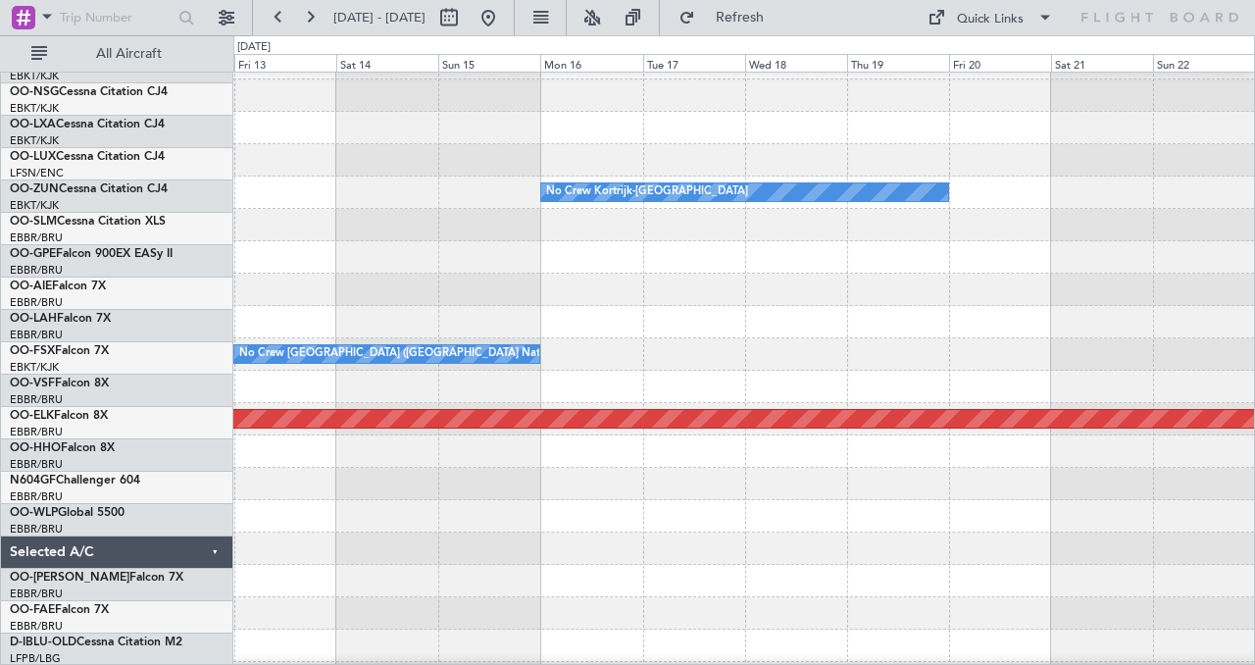
scroll to position [0, 0]
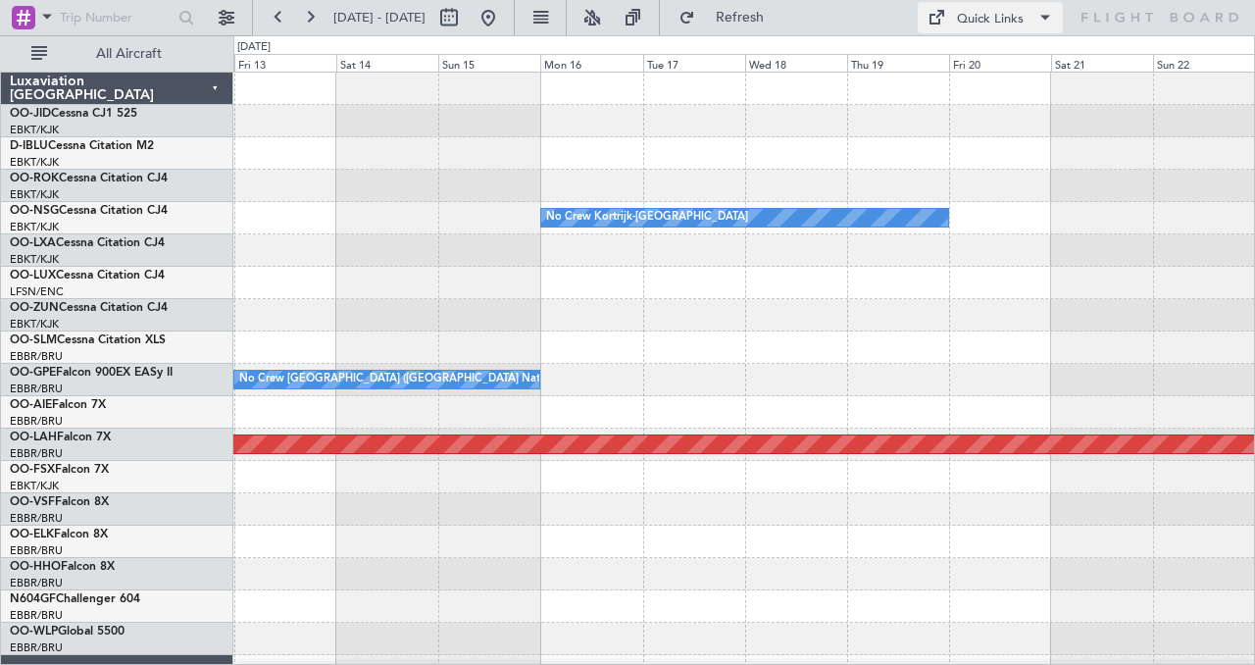
click at [971, 15] on div "Quick Links" at bounding box center [990, 20] width 67 height 20
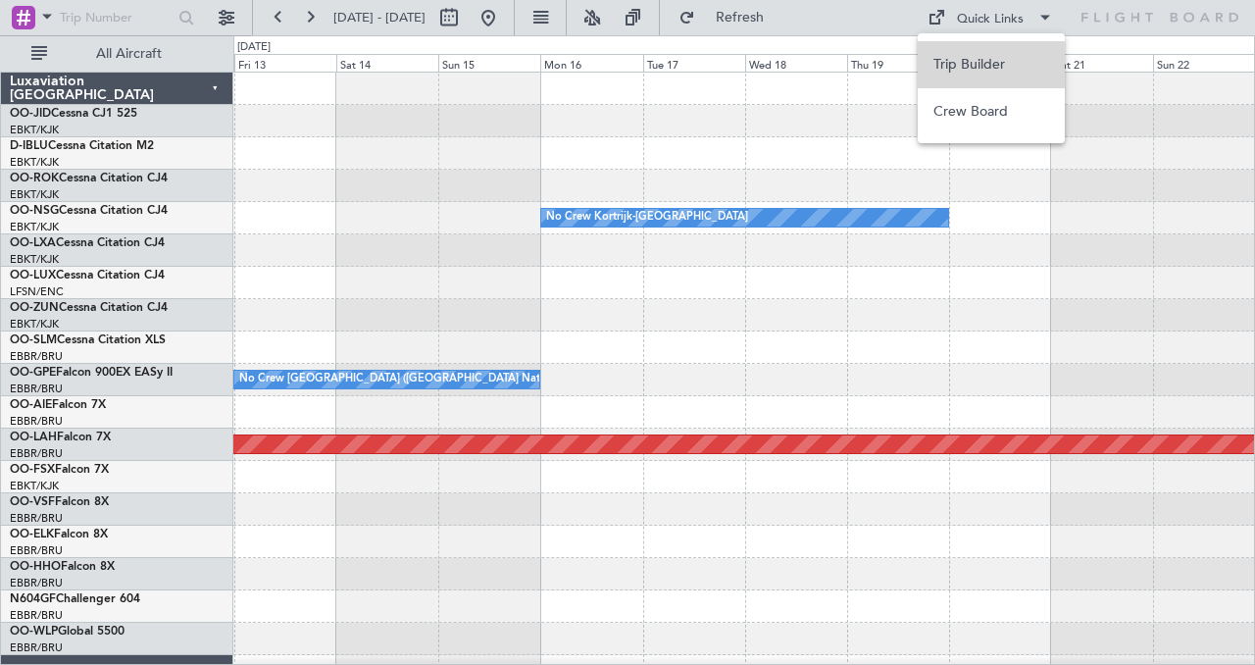
click at [967, 64] on button "Trip Builder" at bounding box center [991, 64] width 147 height 47
